Goal: Navigation & Orientation: Find specific page/section

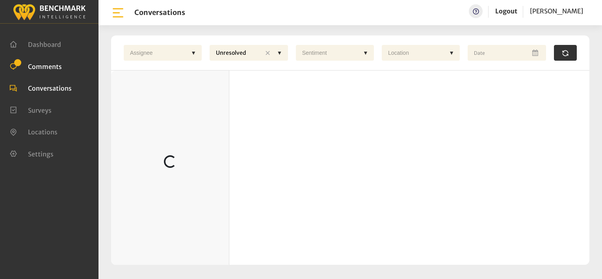
click at [55, 66] on span "Comments" at bounding box center [45, 66] width 34 height 8
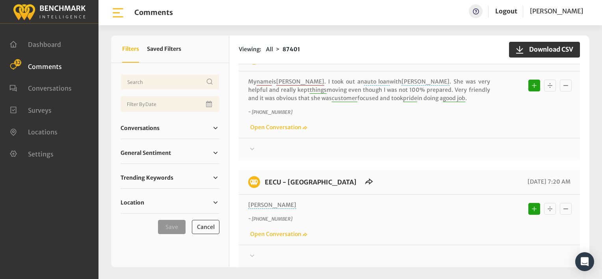
scroll to position [1066, 0]
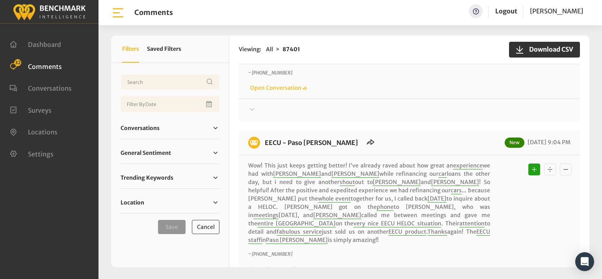
scroll to position [1618, 0]
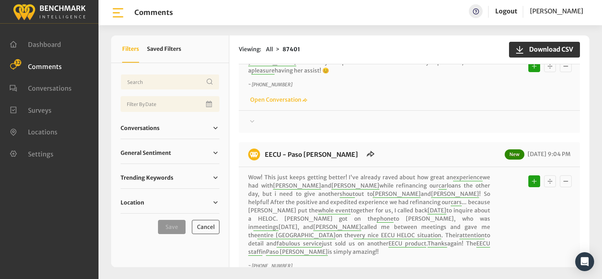
click at [92, 65] on div "Dashboard Comments 32 Conversations Surveys" at bounding box center [49, 99] width 99 height 150
